Goal: Transaction & Acquisition: Purchase product/service

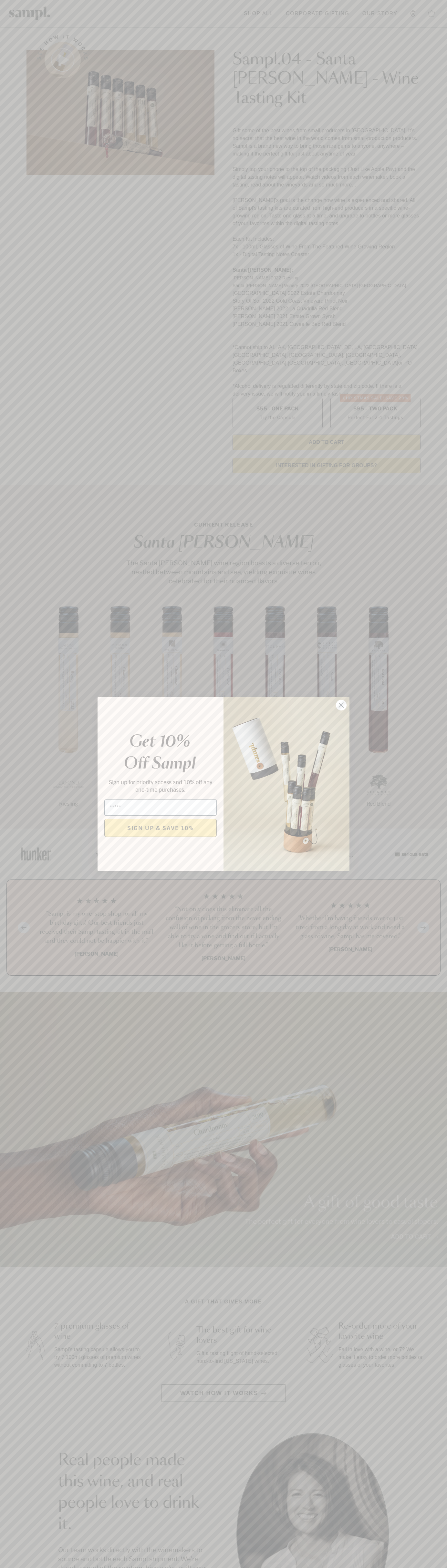
click at [341, 705] on icon "Close dialog" at bounding box center [341, 705] width 4 height 4
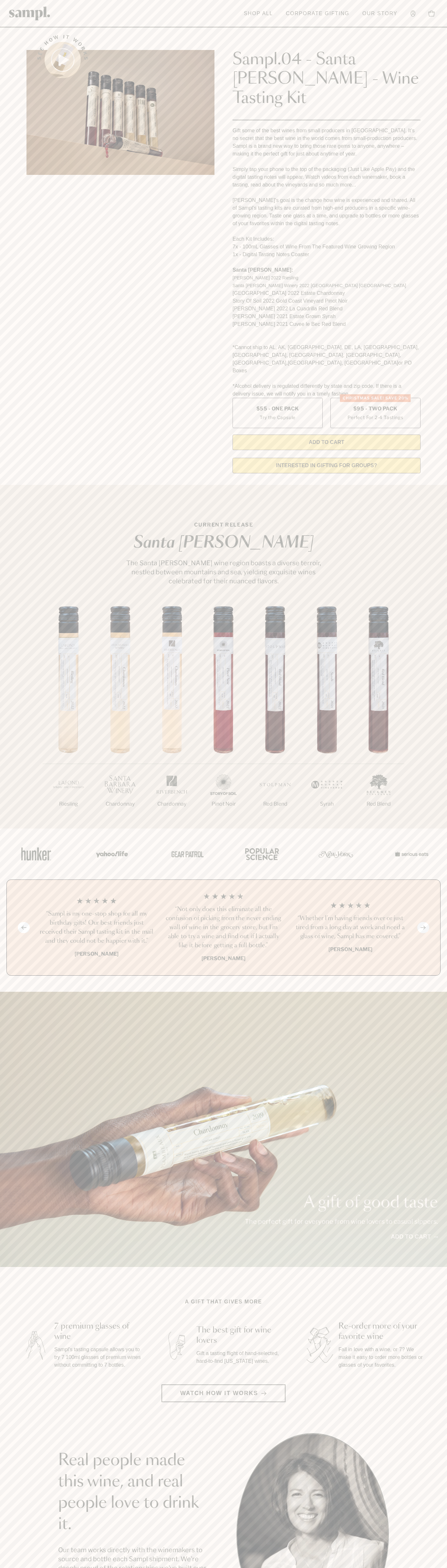
click at [140, 10] on header "Toggle navigation menu Shop All Corporate Gifting Our Story Account Story Shop …" at bounding box center [224, 13] width 447 height 27
click at [432, 992] on div "A gift of good taste The perfect gift for everyone from wine lovers to casual s…" at bounding box center [224, 1129] width 447 height 275
click at [265, 1567] on html "Skip to main content Toggle navigation menu Shop All Corporate Gifting Our Stor…" at bounding box center [224, 1304] width 447 height 2608
click at [19, 1298] on section "A gift that gives more 7 premium glasses of wine Sampl's tasting capsule allows…" at bounding box center [224, 1349] width 447 height 104
click at [375, 398] on label "Christmas SALE! Save 20% $95 - Two Pack Perfect For 2-4 Tastings" at bounding box center [375, 413] width 90 height 30
